Goal: Information Seeking & Learning: Find specific fact

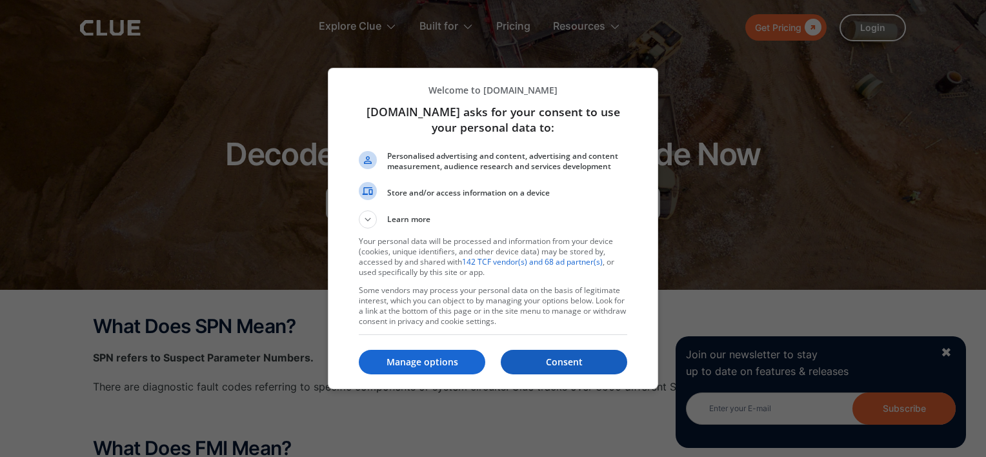
click at [582, 362] on p "Consent" at bounding box center [564, 362] width 127 height 13
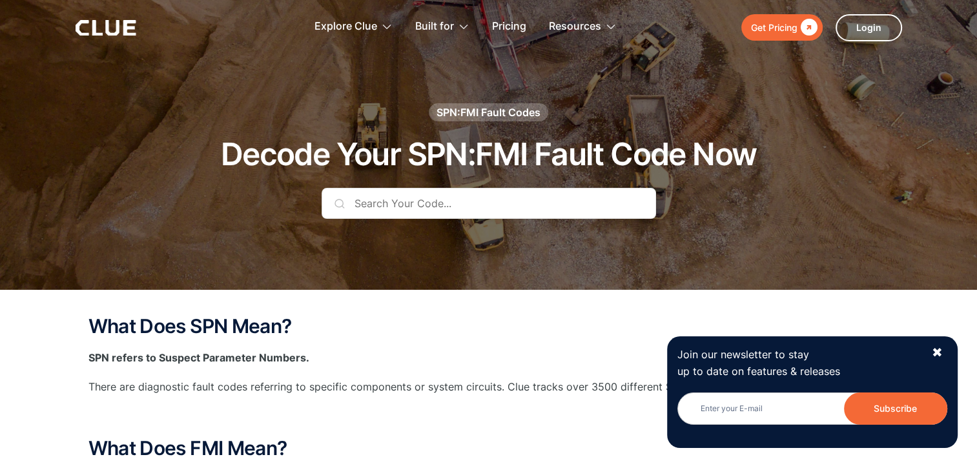
click at [403, 202] on input "text" at bounding box center [488, 203] width 334 height 31
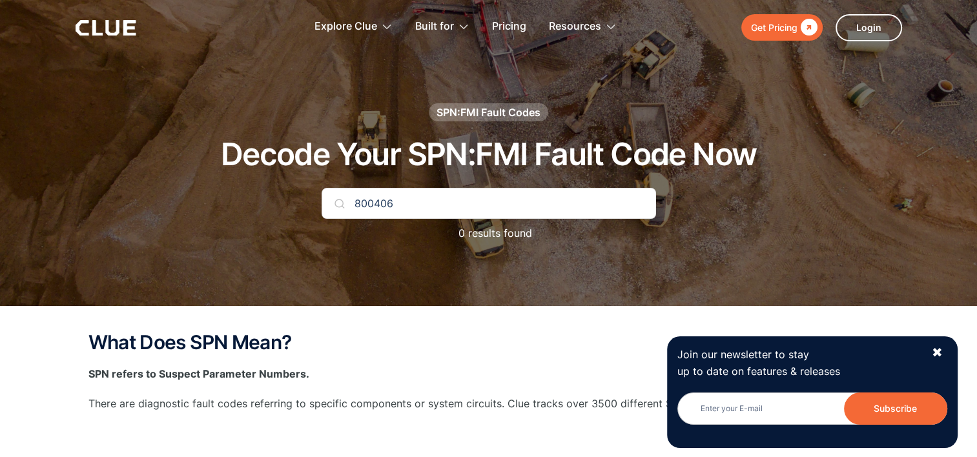
type input "800406"
click at [336, 204] on img at bounding box center [339, 203] width 10 height 10
click at [935, 350] on div "✖" at bounding box center [937, 353] width 11 height 16
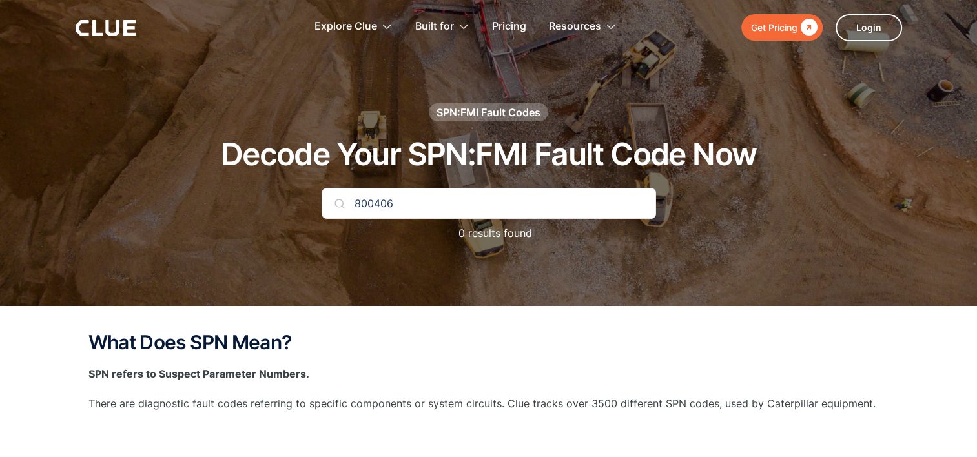
drag, startPoint x: 478, startPoint y: 196, endPoint x: 431, endPoint y: 196, distance: 46.5
click at [431, 196] on input "800406" at bounding box center [488, 203] width 334 height 31
drag, startPoint x: 769, startPoint y: 265, endPoint x: 768, endPoint y: 257, distance: 7.9
click at [773, 263] on div at bounding box center [488, 153] width 977 height 306
